Goal: Contribute content

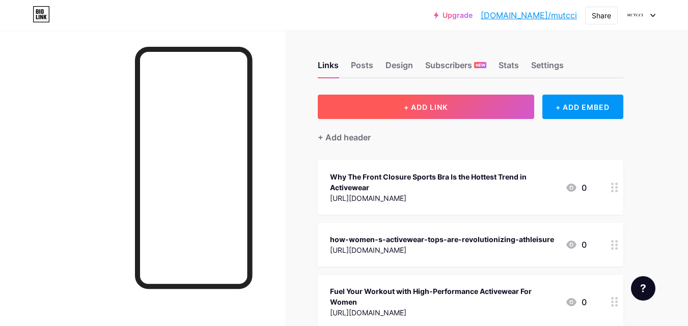
click at [425, 109] on span "+ ADD LINK" at bounding box center [426, 107] width 44 height 9
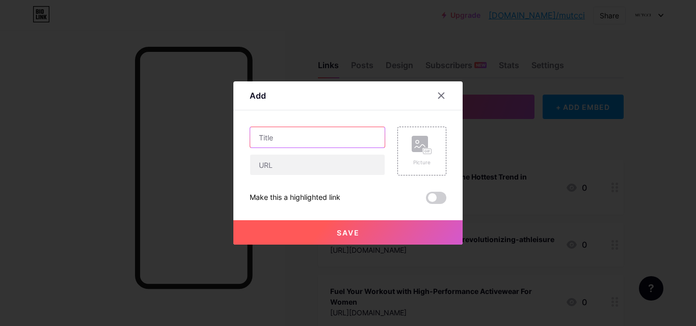
click at [292, 136] on input "text" at bounding box center [317, 137] width 134 height 20
click at [266, 147] on input "text" at bounding box center [317, 137] width 134 height 20
paste input "Ergonomics in Action: How Racerback Sports Bras Enhance Motion"
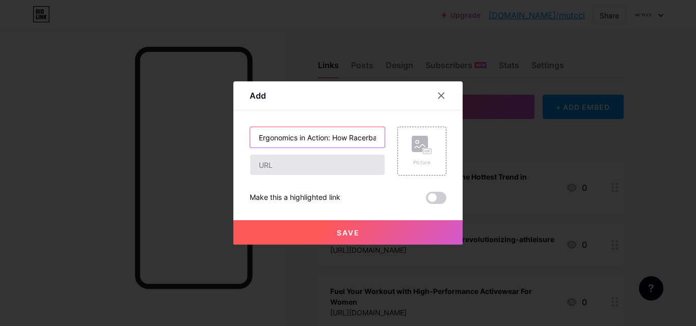
scroll to position [0, 108]
type input "Ergonomics in Action: How Racerback Sports Bras Enhance Motion"
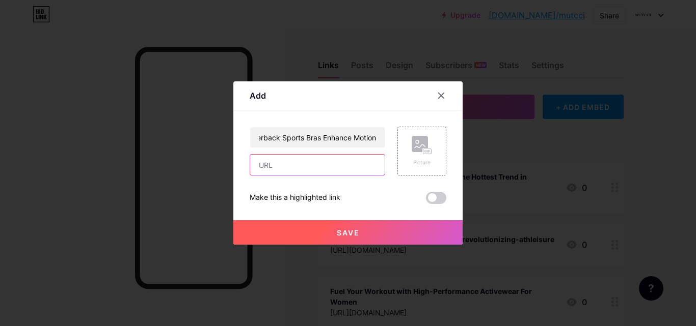
drag, startPoint x: 266, startPoint y: 171, endPoint x: 260, endPoint y: 166, distance: 8.0
click at [266, 171] on input "text" at bounding box center [317, 165] width 134 height 20
paste input "[URL][DOMAIN_NAME]"
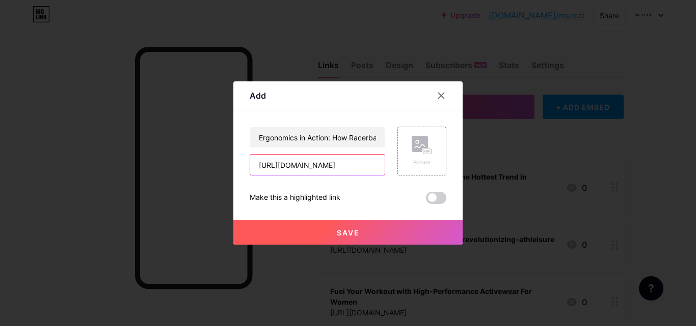
type input "[URL][DOMAIN_NAME]"
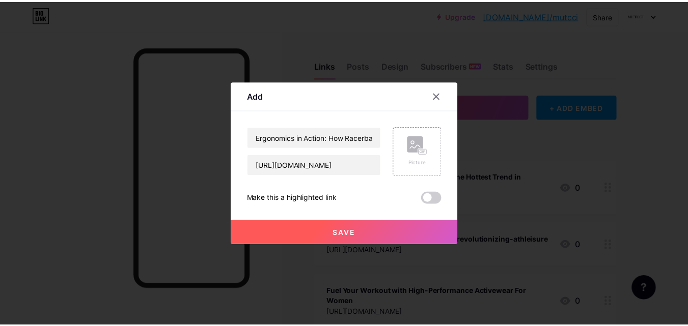
scroll to position [0, 0]
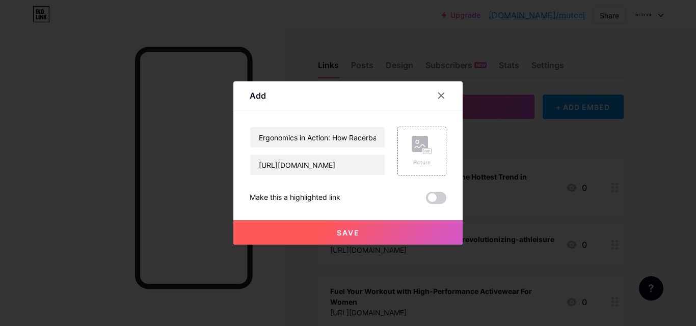
click at [345, 234] on span "Save" at bounding box center [348, 233] width 23 height 9
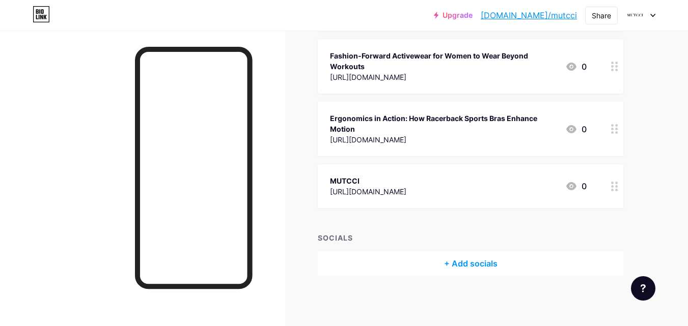
scroll to position [490, 0]
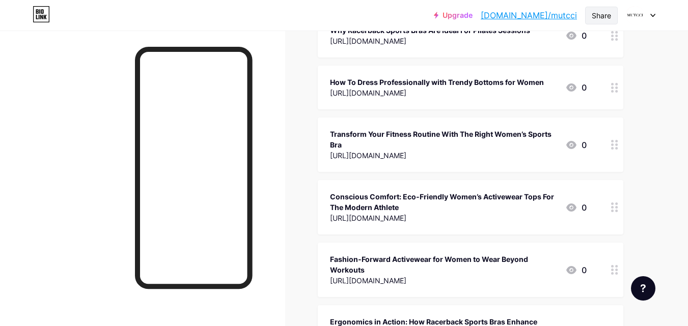
click at [593, 15] on div "Share" at bounding box center [601, 15] width 19 height 11
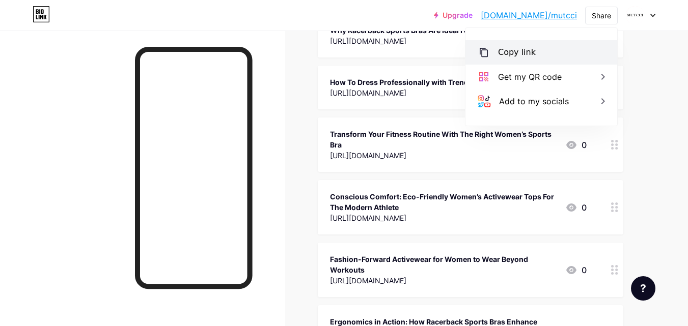
click at [529, 57] on div "Copy link" at bounding box center [517, 52] width 38 height 12
